Goal: Transaction & Acquisition: Purchase product/service

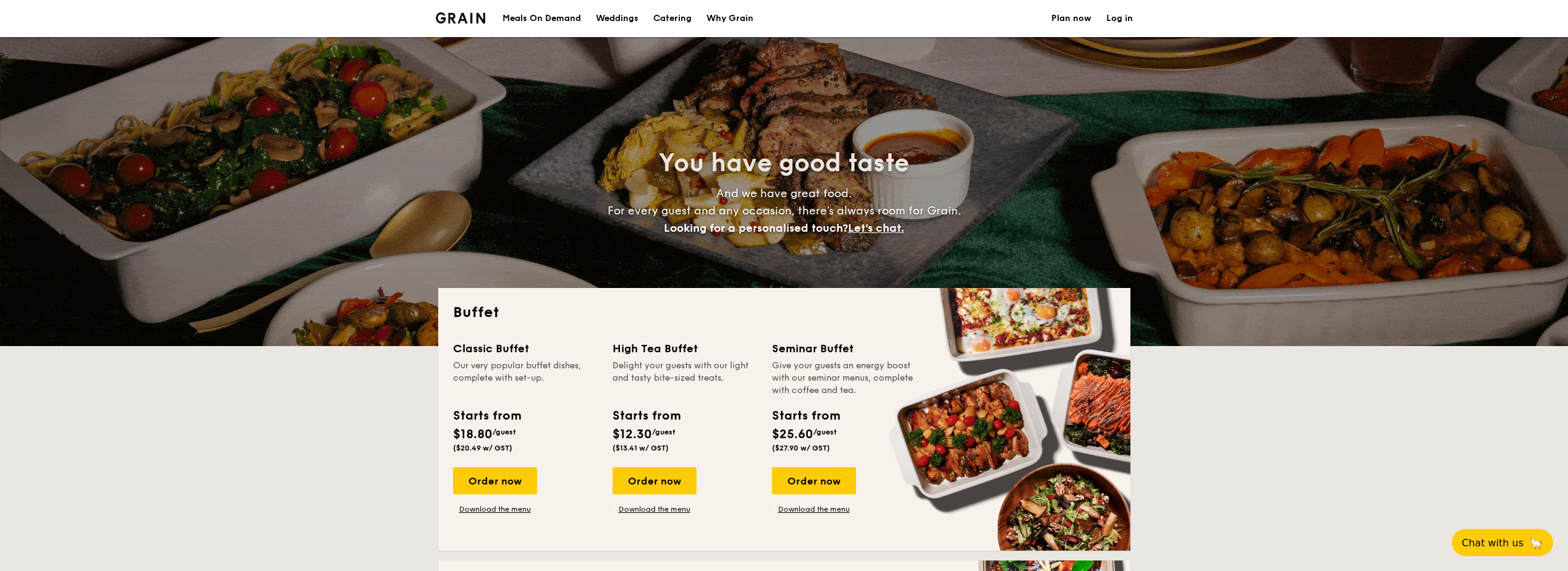
select select
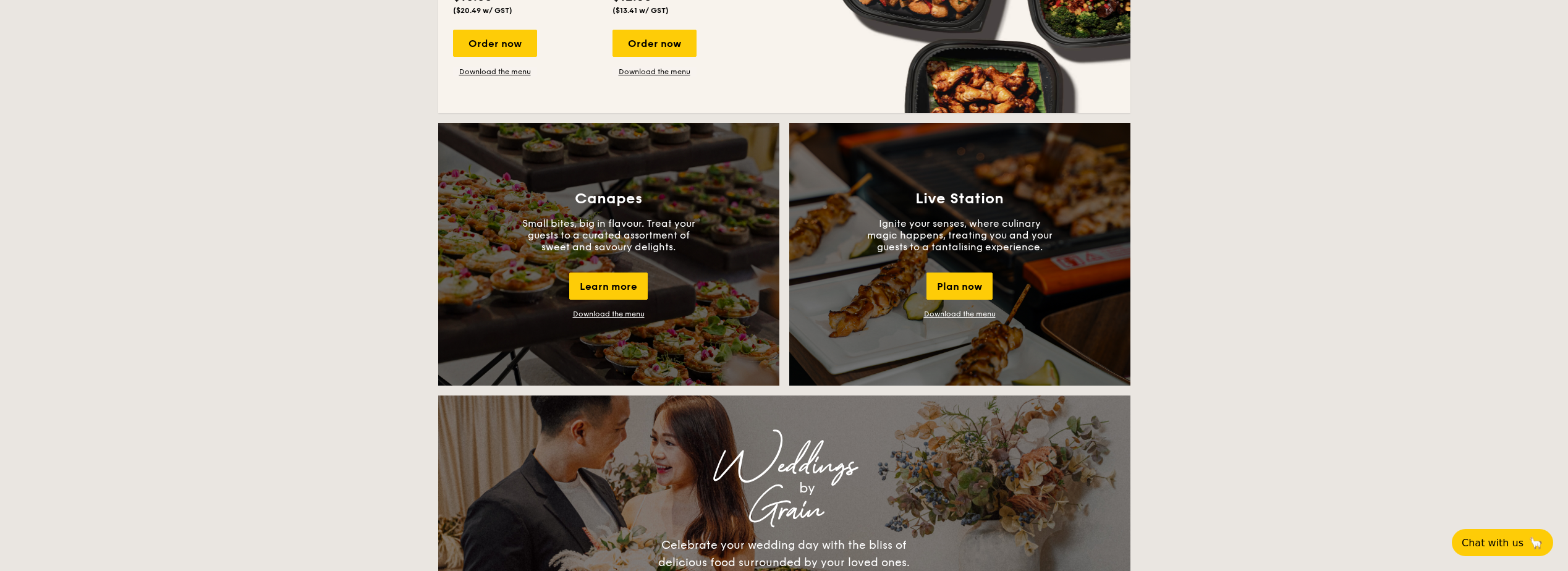
scroll to position [1113, 0]
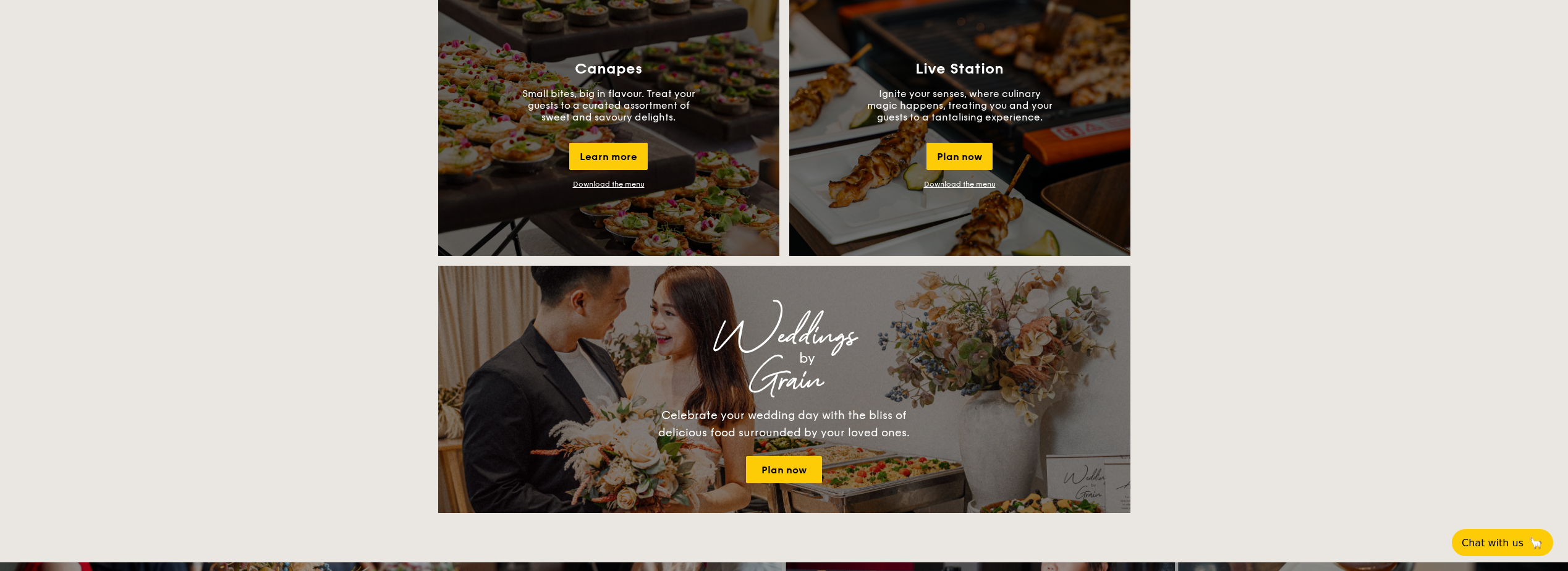
click at [1094, 343] on div "Weddings by Grain Celebrate your wedding day with the bliss of delicious food s…" at bounding box center [784, 389] width 693 height 247
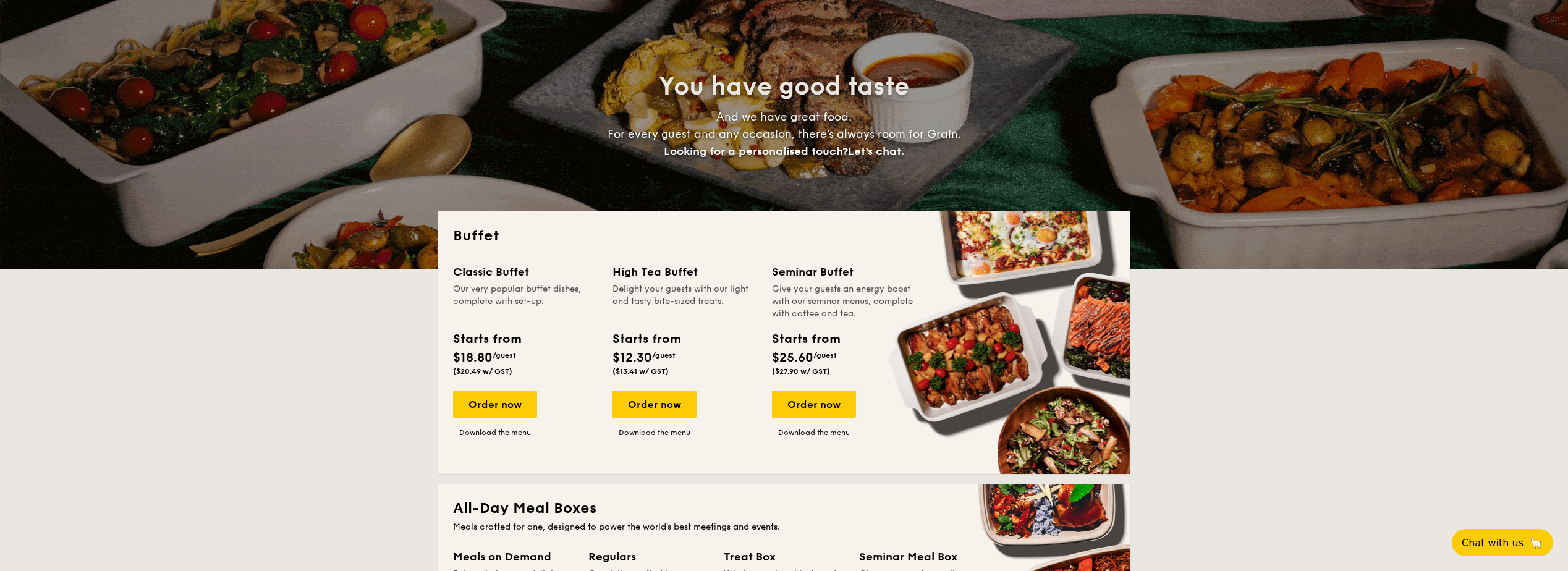
scroll to position [185, 0]
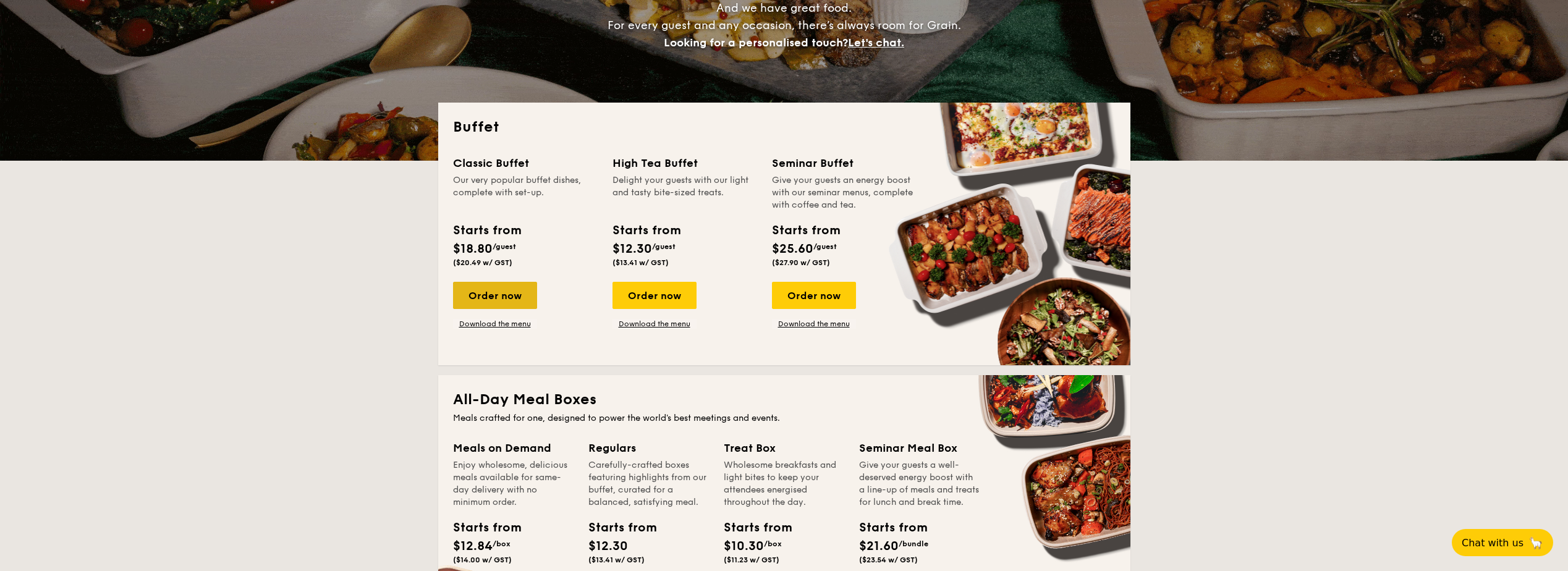
click at [493, 305] on div "Order now" at bounding box center [496, 295] width 84 height 27
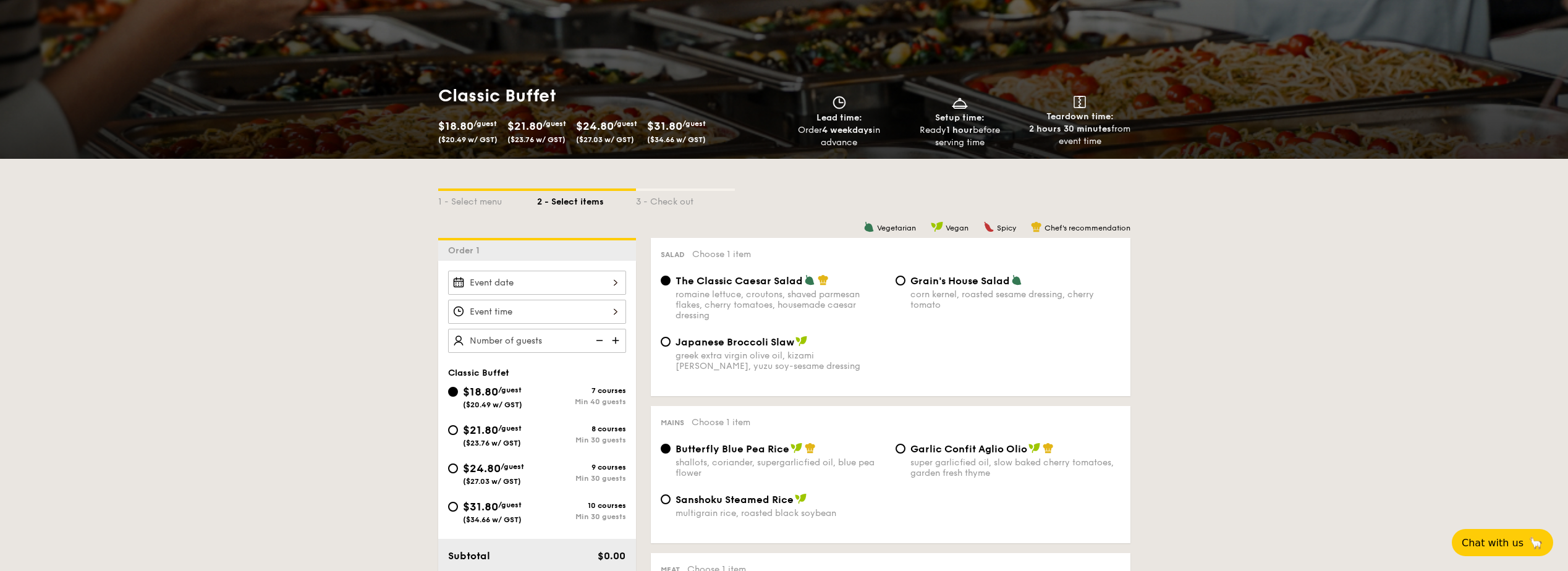
scroll to position [185, 0]
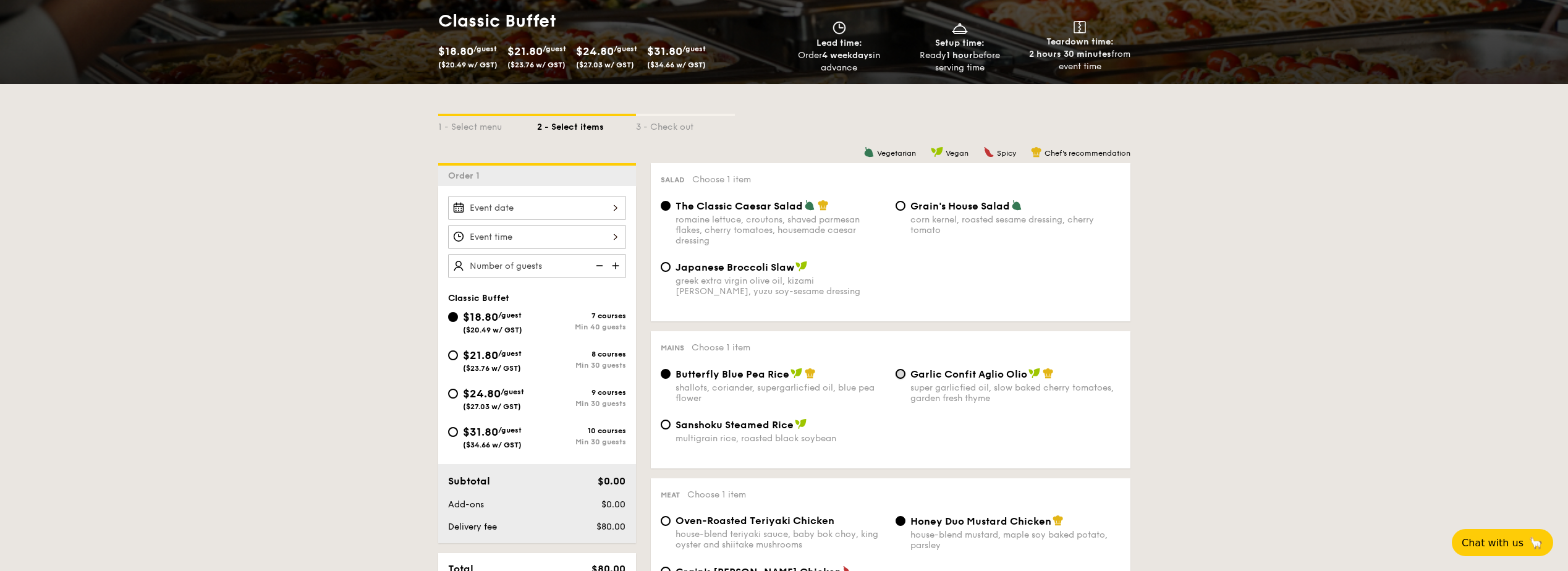
click at [900, 377] on input "Garlic Confit Aglio Olio super garlicfied oil, slow baked cherry tomatoes, gard…" at bounding box center [901, 374] width 10 height 10
radio input "true"
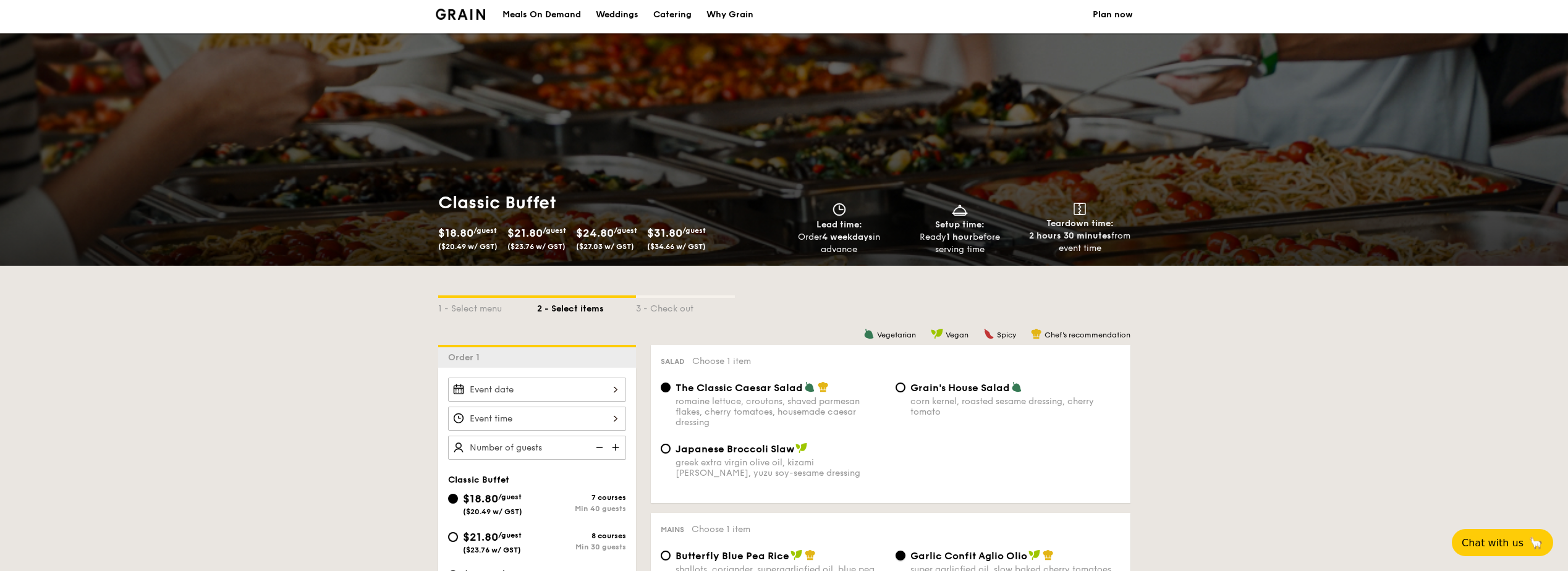
scroll to position [0, 0]
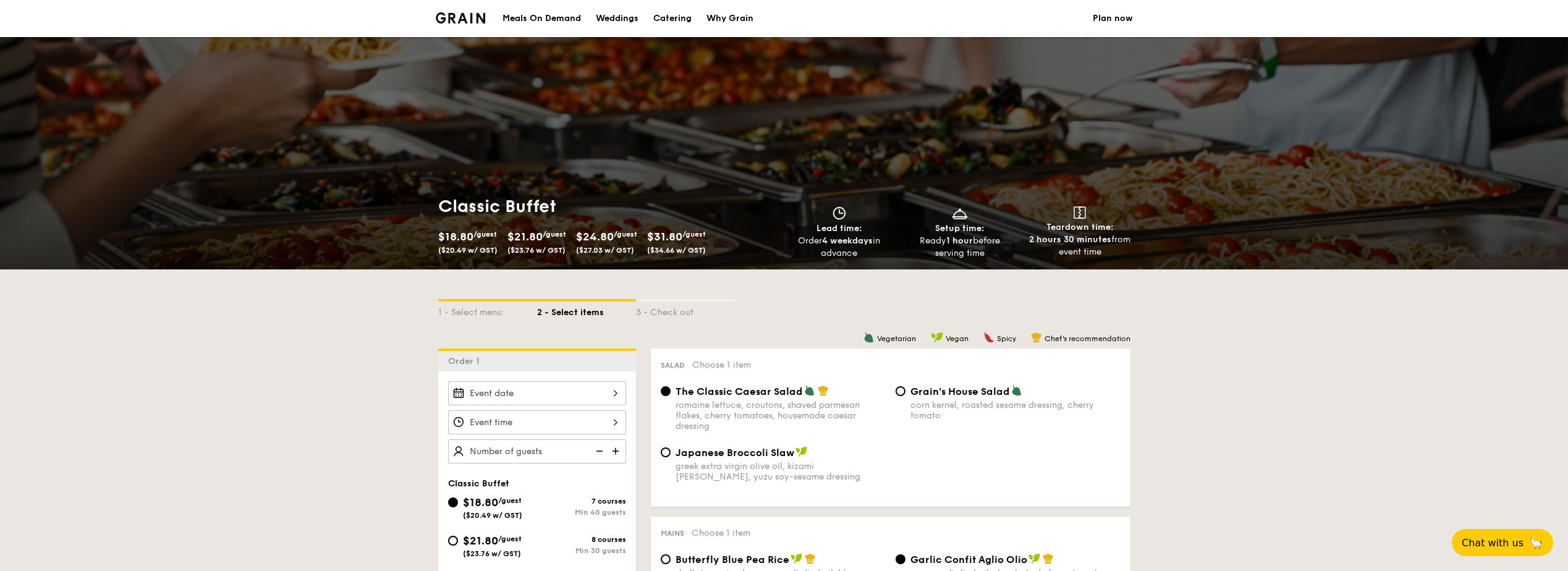
select select
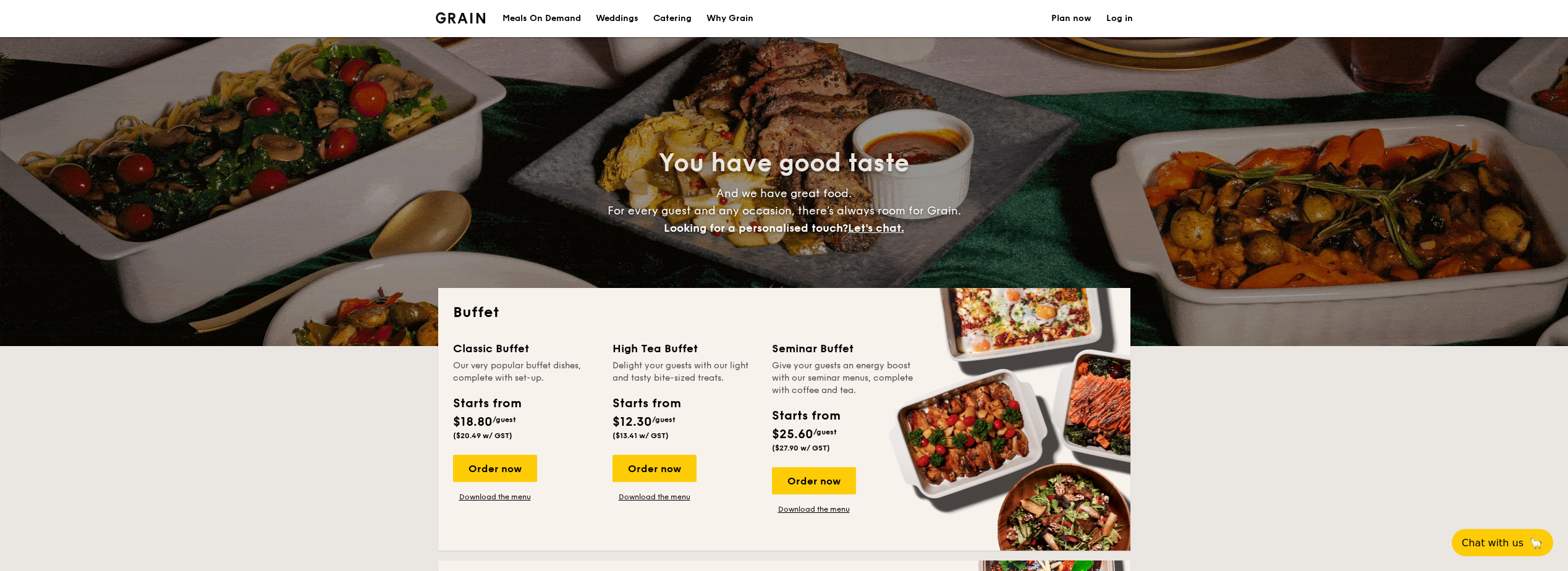
scroll to position [185, 0]
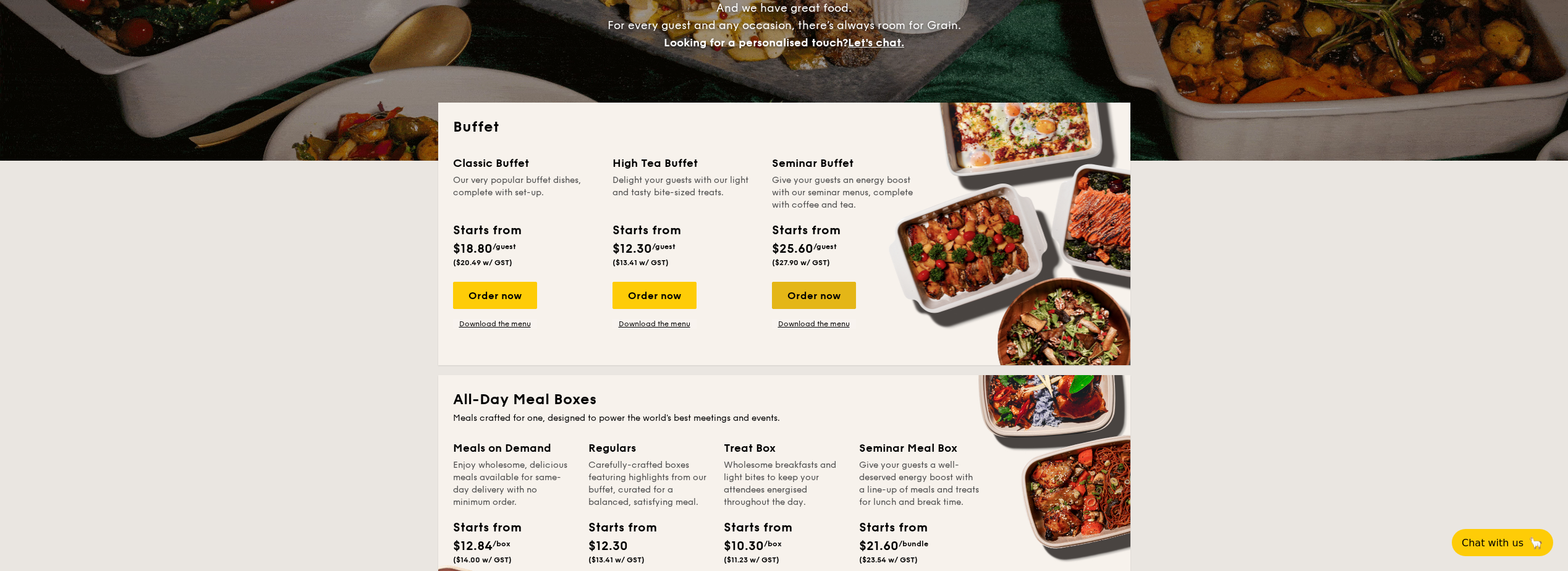
click at [834, 299] on div "Order now" at bounding box center [814, 295] width 84 height 27
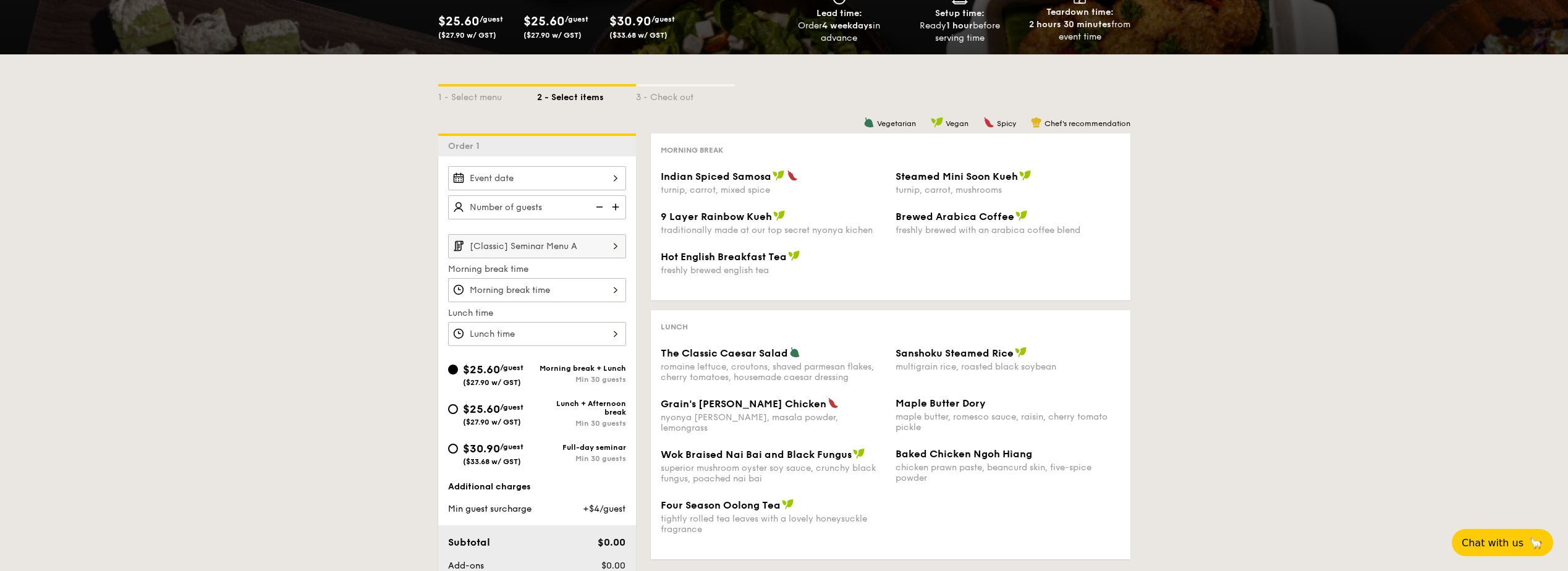
scroll to position [185, 0]
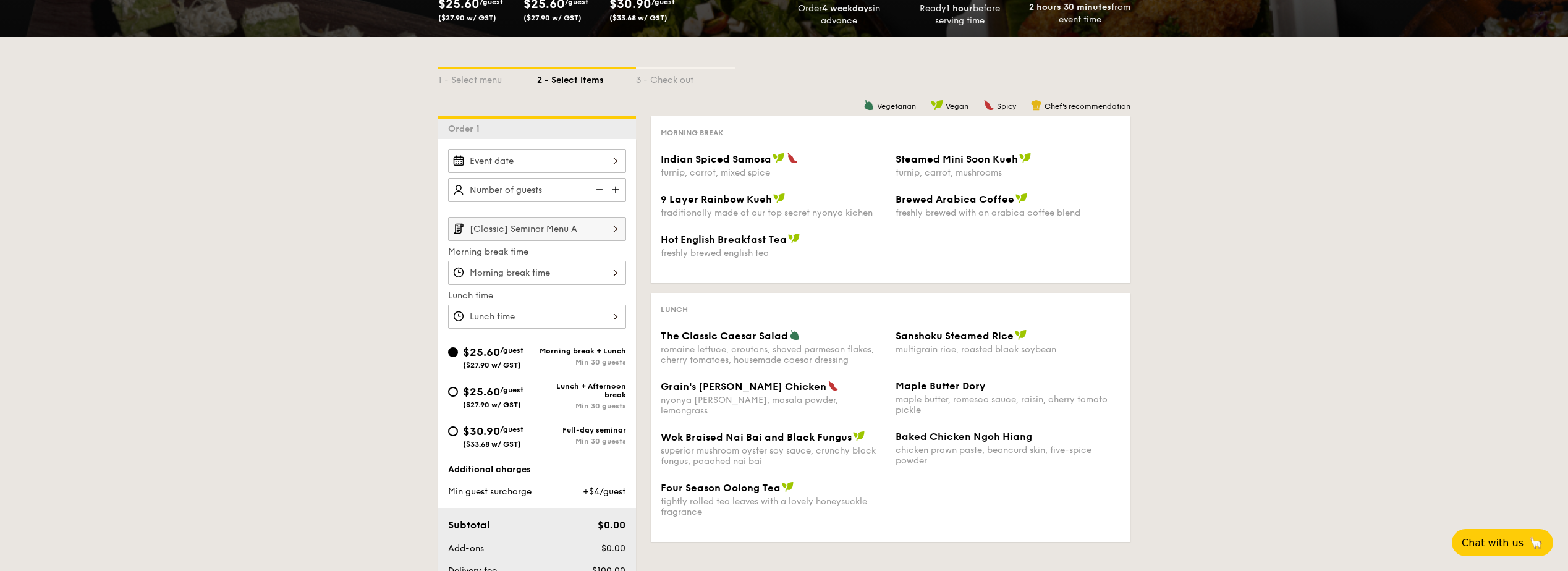
select select
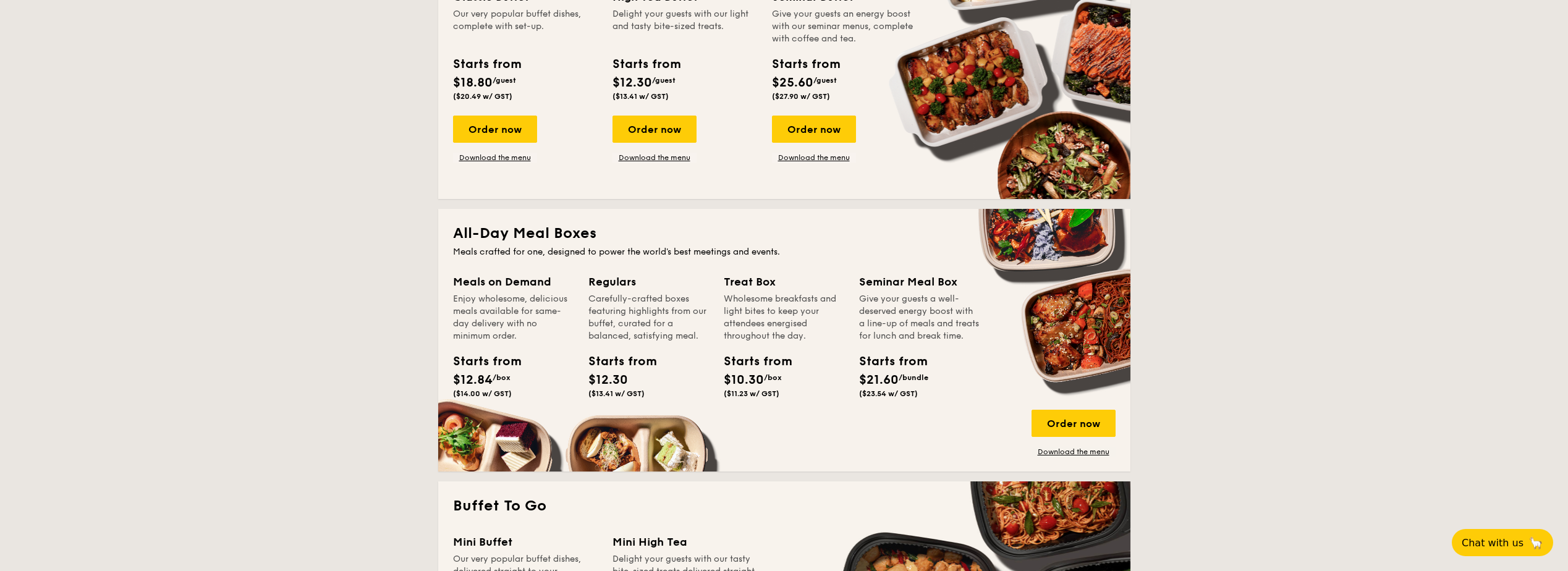
scroll to position [185, 0]
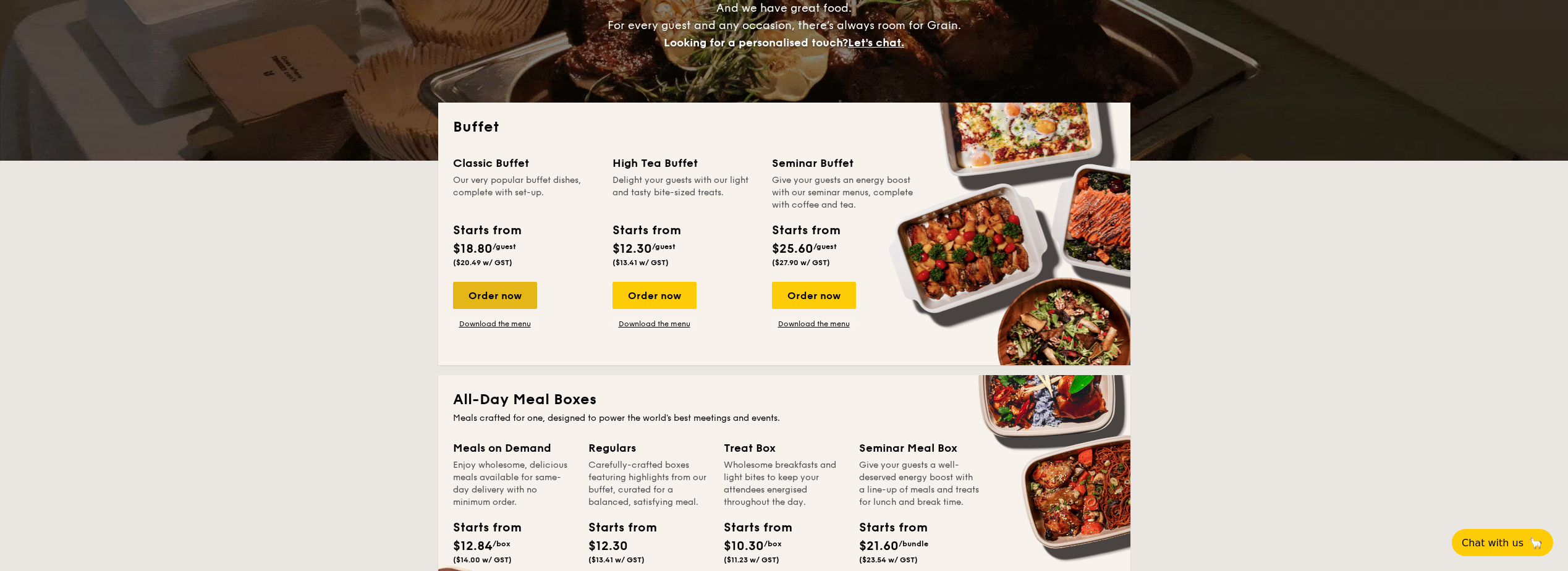
click at [520, 296] on div "Order now" at bounding box center [496, 295] width 84 height 27
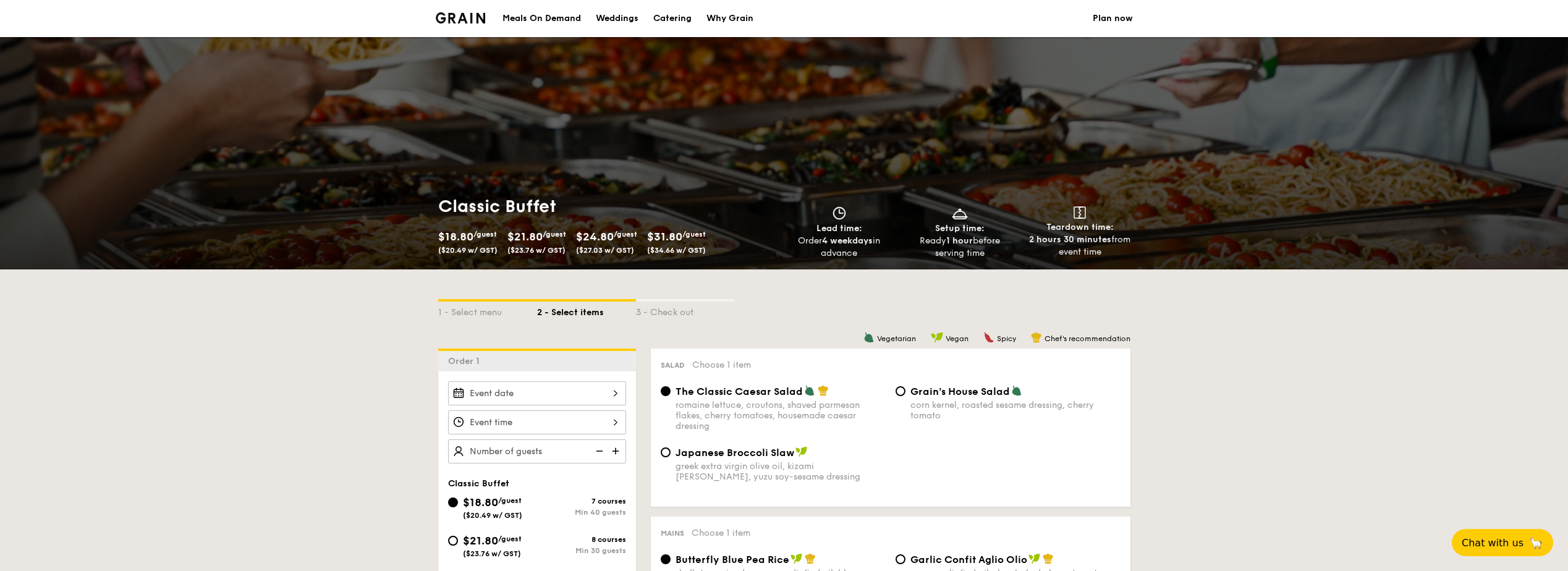
select select
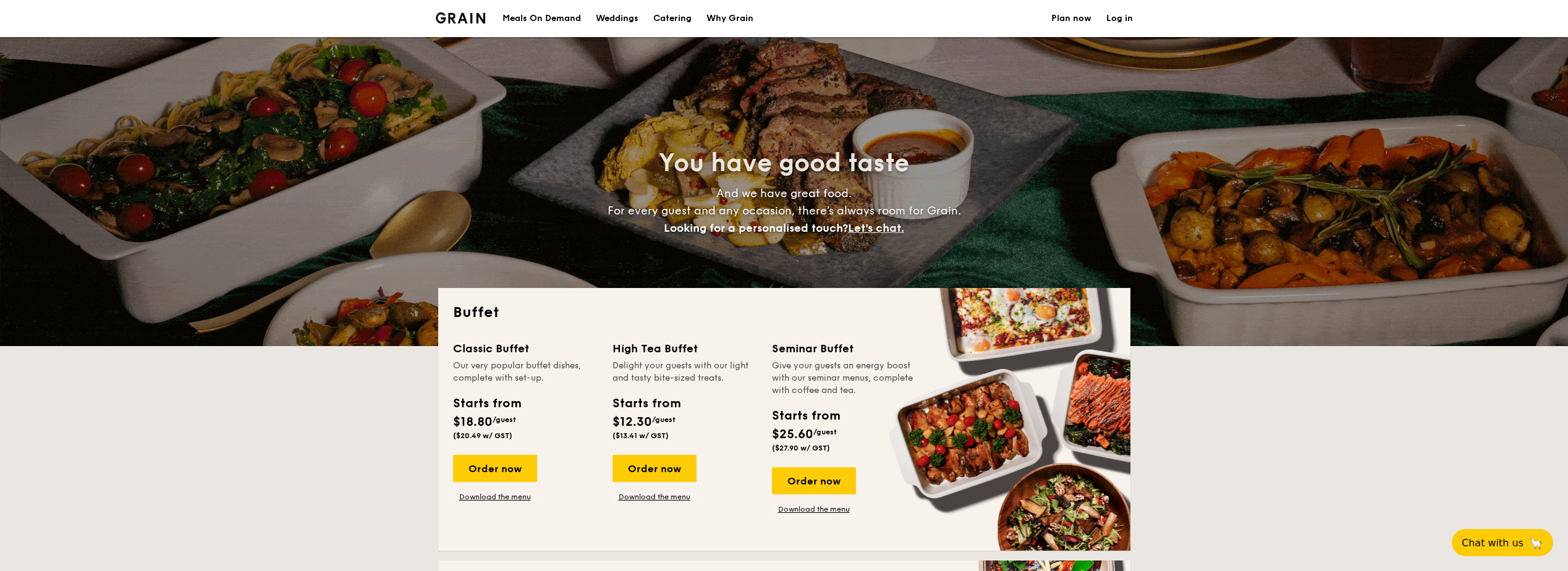
scroll to position [185, 0]
